Goal: Task Accomplishment & Management: Manage account settings

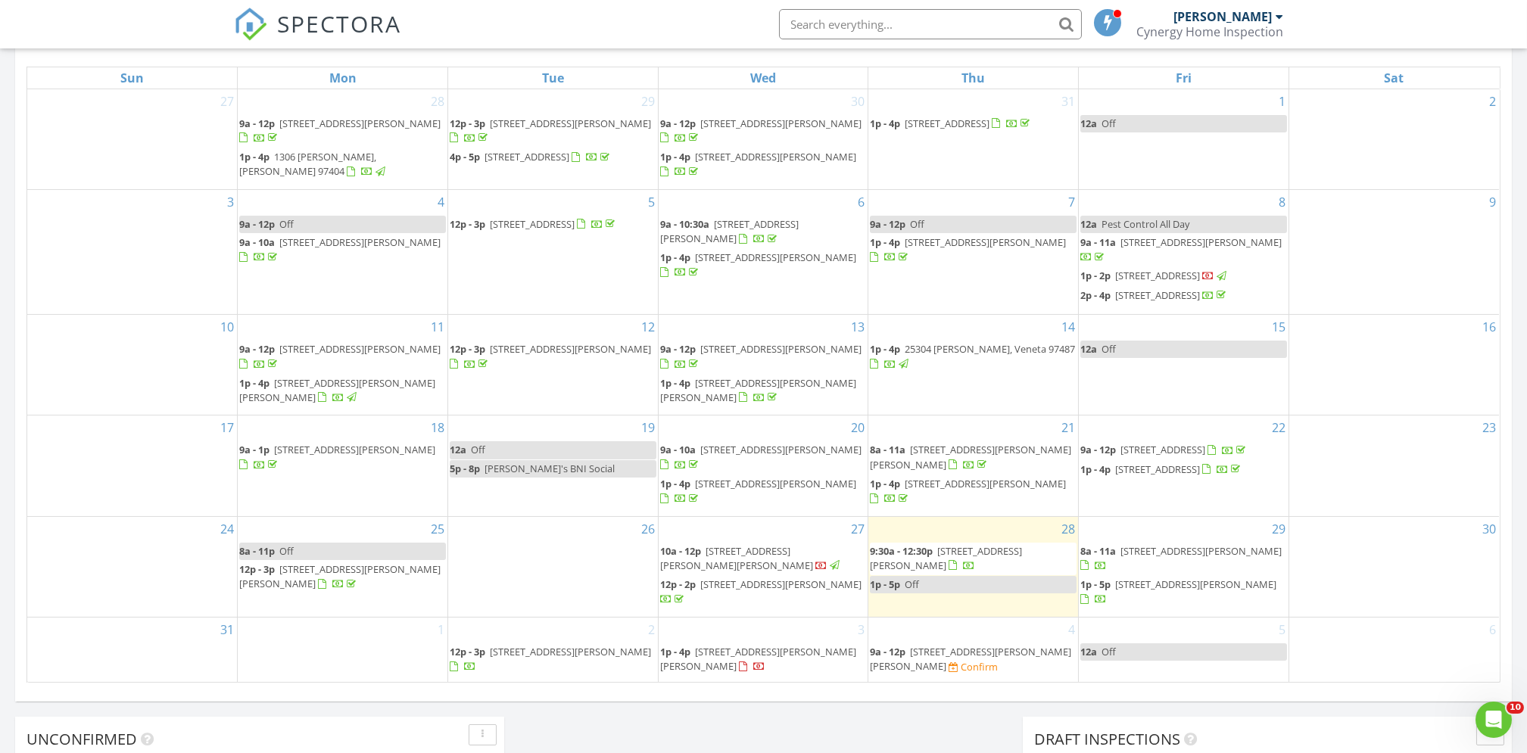
scroll to position [807, 0]
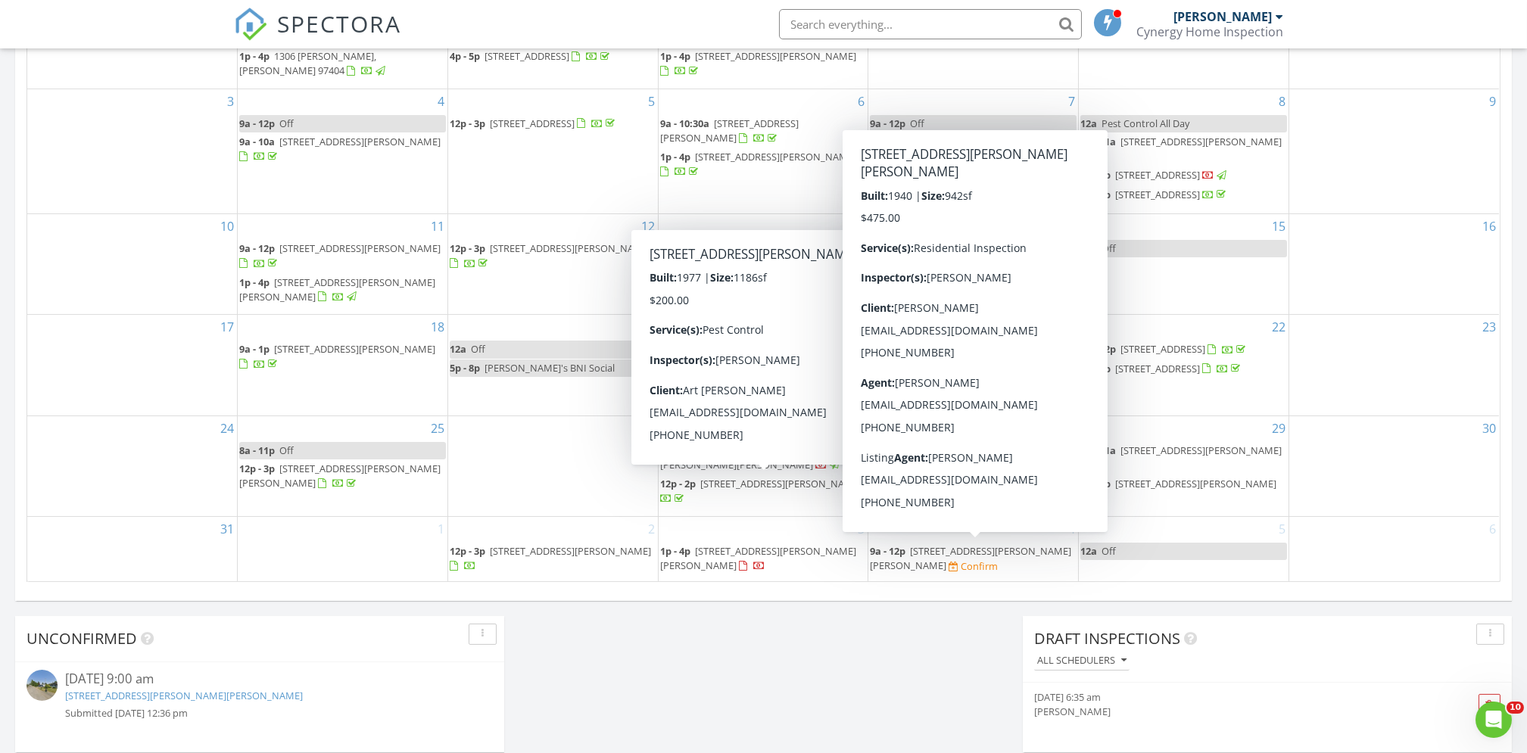
drag, startPoint x: 952, startPoint y: 537, endPoint x: 967, endPoint y: 551, distance: 21.4
click at [967, 551] on span "276 Art-Lott Ln, Creswell 97426" at bounding box center [970, 558] width 201 height 28
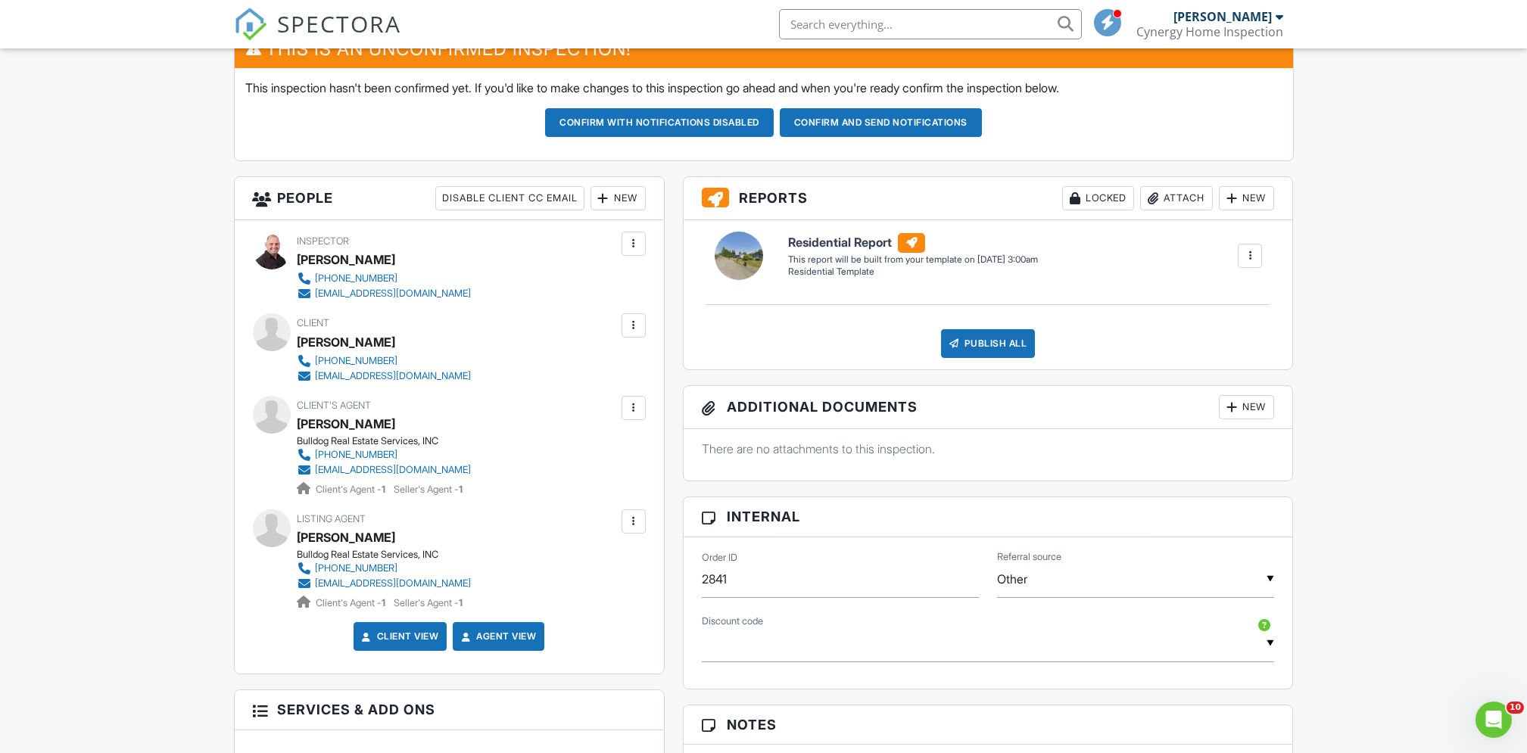
scroll to position [303, 0]
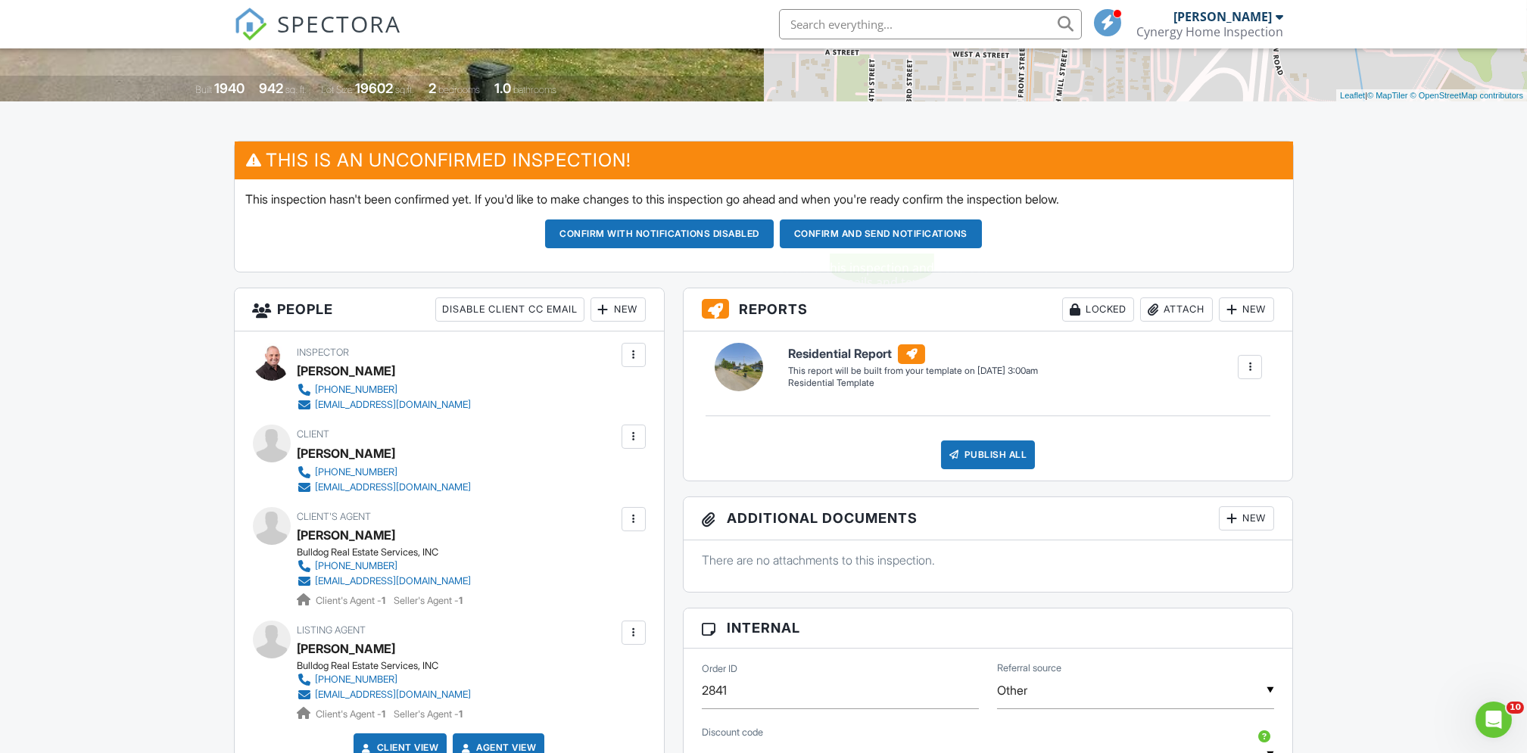
click at [774, 241] on button "Confirm and send notifications" at bounding box center [659, 234] width 229 height 29
